Goal: Task Accomplishment & Management: Use online tool/utility

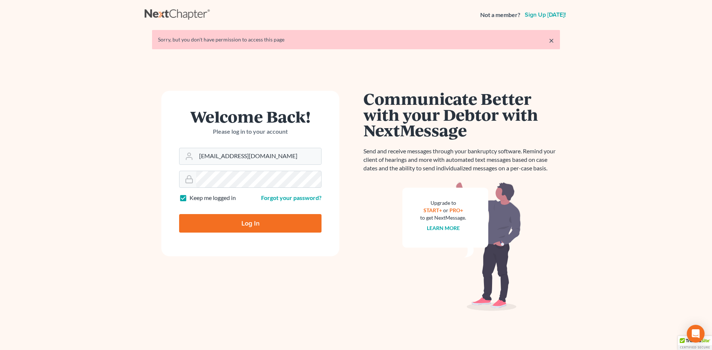
click at [224, 221] on input "Log In" at bounding box center [250, 223] width 142 height 19
type input "Thinking..."
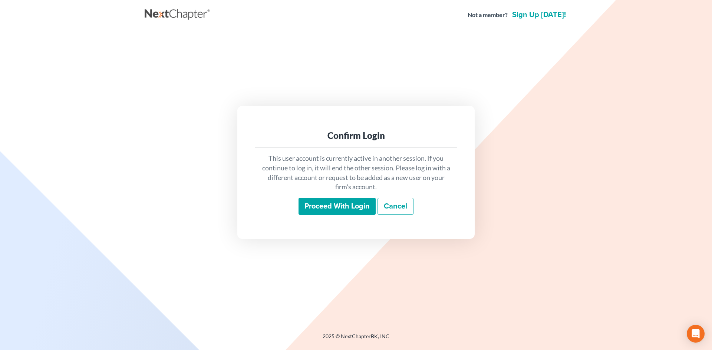
click at [359, 204] on input "Proceed with login" at bounding box center [337, 206] width 77 height 17
